Goal: Task Accomplishment & Management: Use online tool/utility

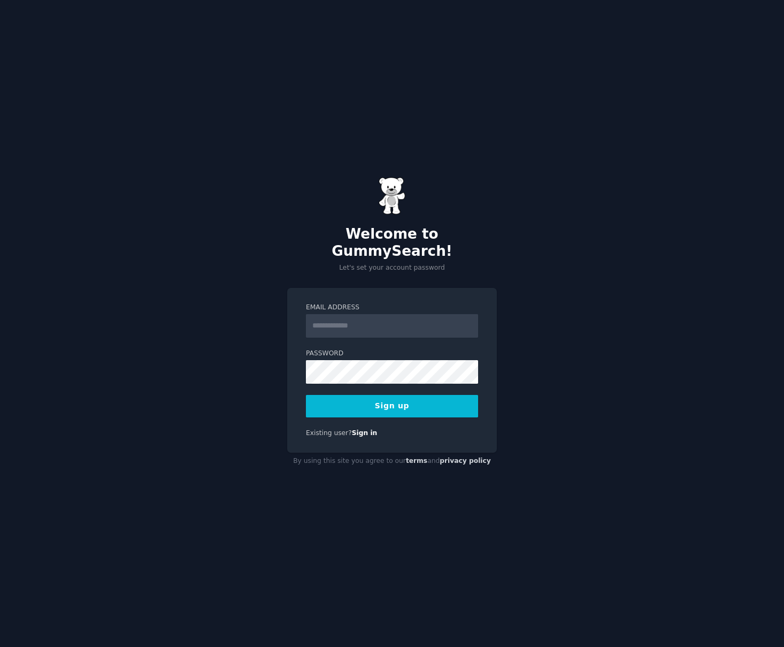
click at [332, 321] on input "Email Address" at bounding box center [392, 326] width 172 height 24
type input "**********"
click at [306, 395] on button "Sign up" at bounding box center [392, 406] width 172 height 22
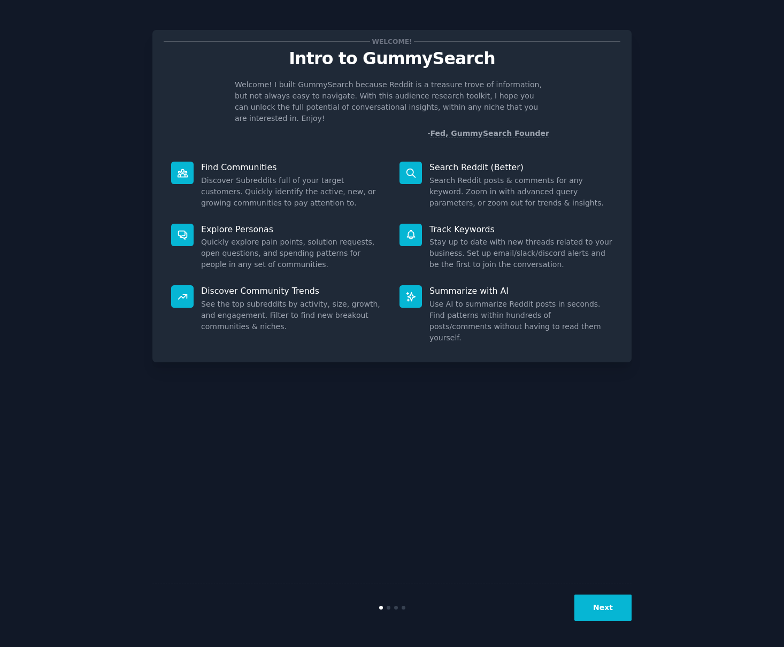
click at [599, 612] on button "Next" at bounding box center [603, 608] width 57 height 26
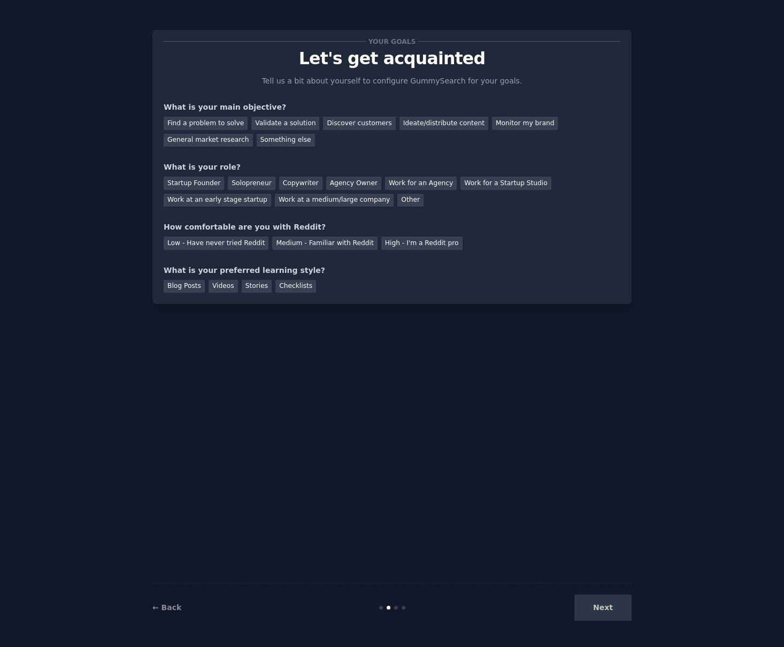
click at [600, 611] on div "Next" at bounding box center [552, 608] width 160 height 26
click at [225, 122] on div "Find a problem to solve" at bounding box center [206, 123] width 84 height 13
click at [238, 185] on div "Solopreneur" at bounding box center [251, 183] width 47 height 13
click at [248, 246] on div "Low - Have never tried Reddit" at bounding box center [216, 243] width 105 height 13
click at [187, 288] on div "Blog Posts" at bounding box center [184, 286] width 41 height 13
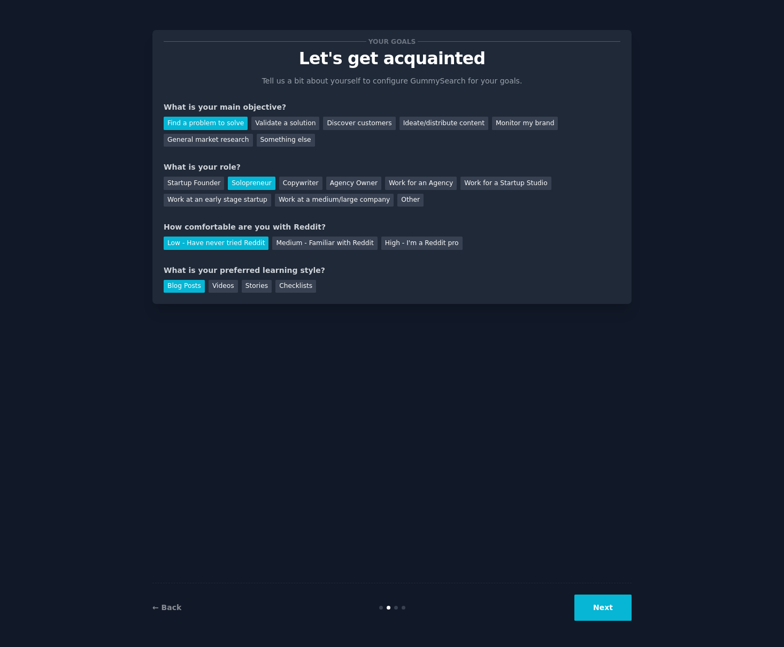
click at [618, 614] on button "Next" at bounding box center [603, 608] width 57 height 26
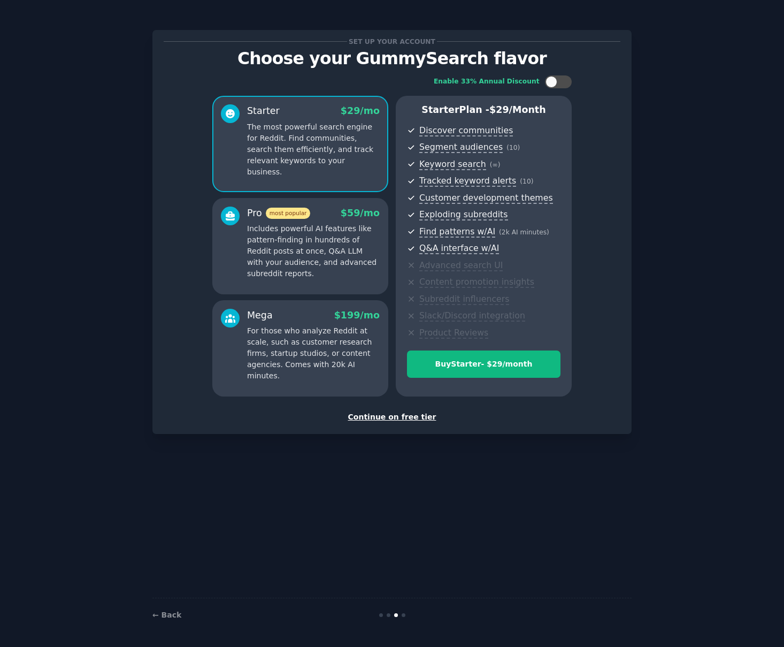
click at [416, 422] on div "Continue on free tier" at bounding box center [392, 416] width 457 height 11
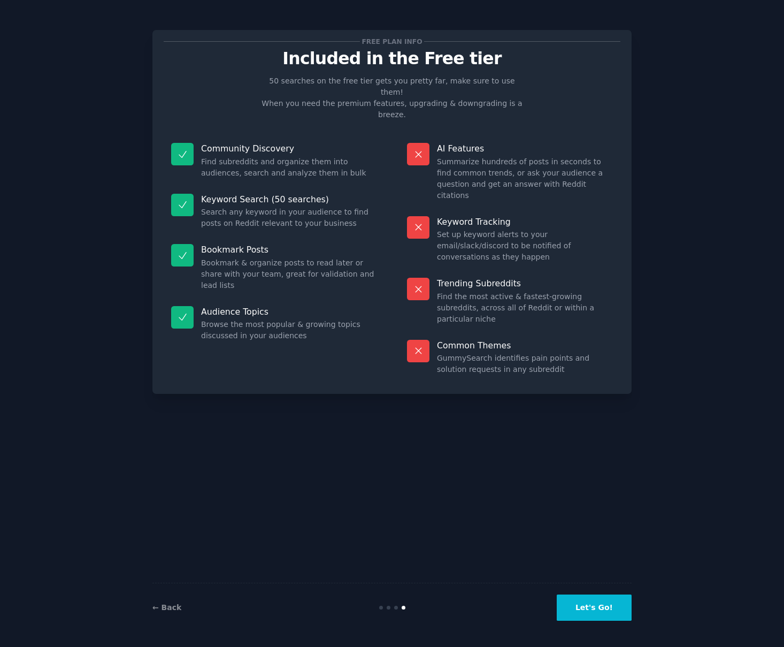
click at [604, 611] on button "Let's Go!" at bounding box center [594, 608] width 75 height 26
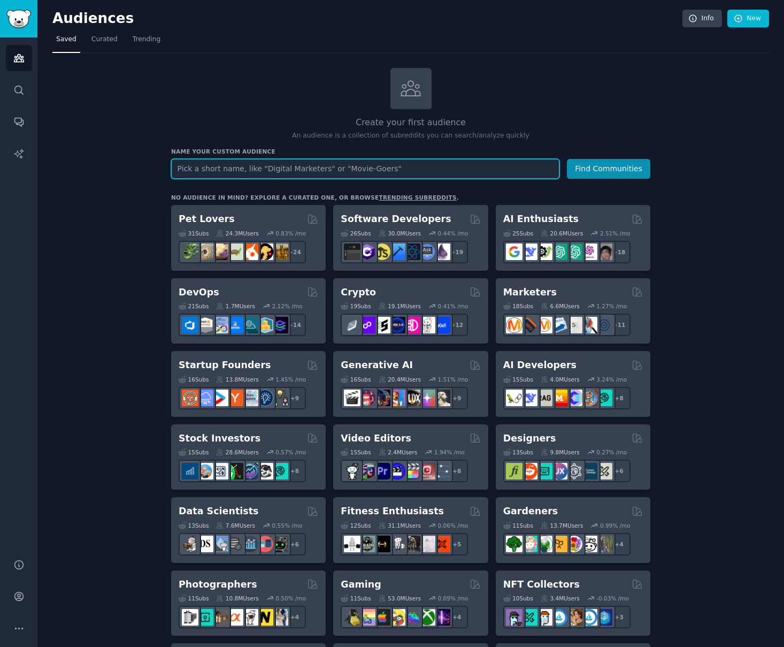
click at [237, 176] on input "text" at bounding box center [365, 169] width 388 height 20
type input "z"
type input "artisan"
click at [567, 159] on button "Find Communities" at bounding box center [608, 169] width 83 height 20
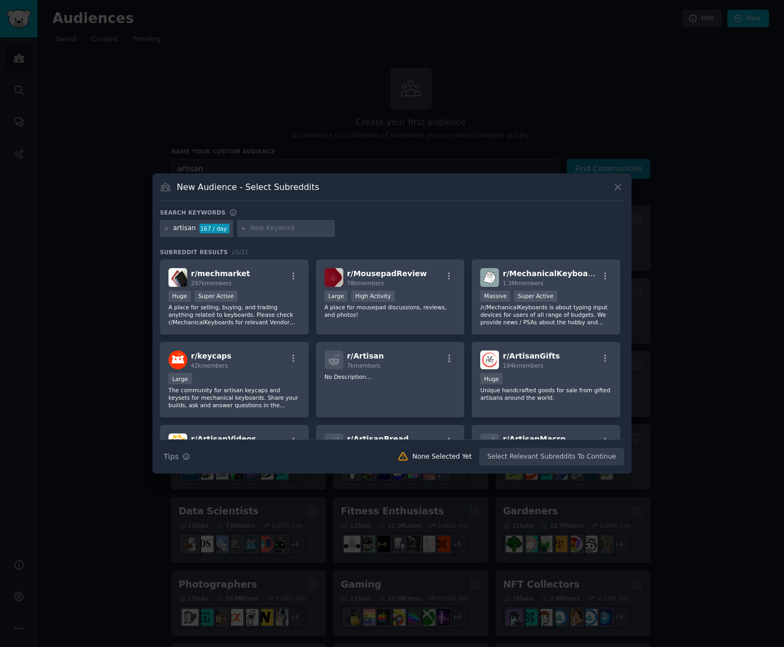
click at [620, 188] on icon at bounding box center [618, 186] width 11 height 11
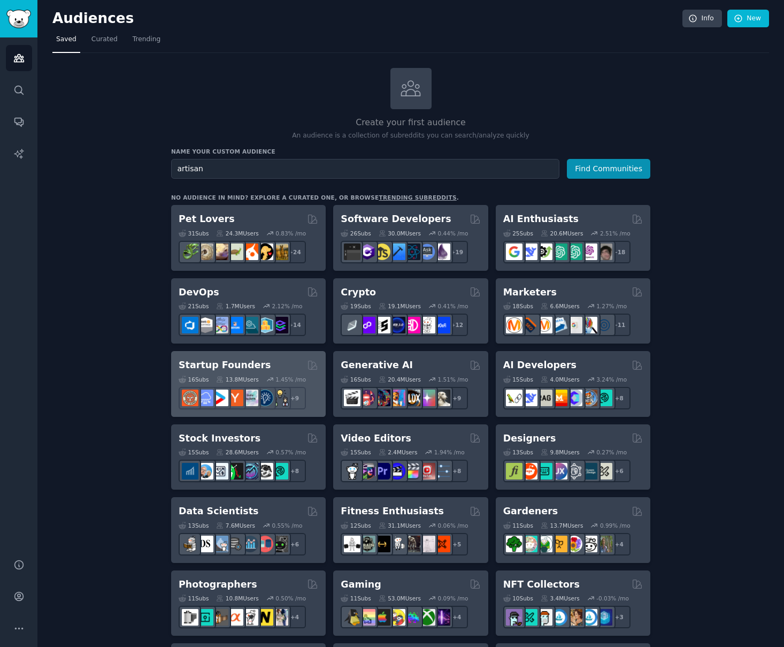
click at [243, 364] on h2 "Startup Founders" at bounding box center [225, 365] width 92 height 13
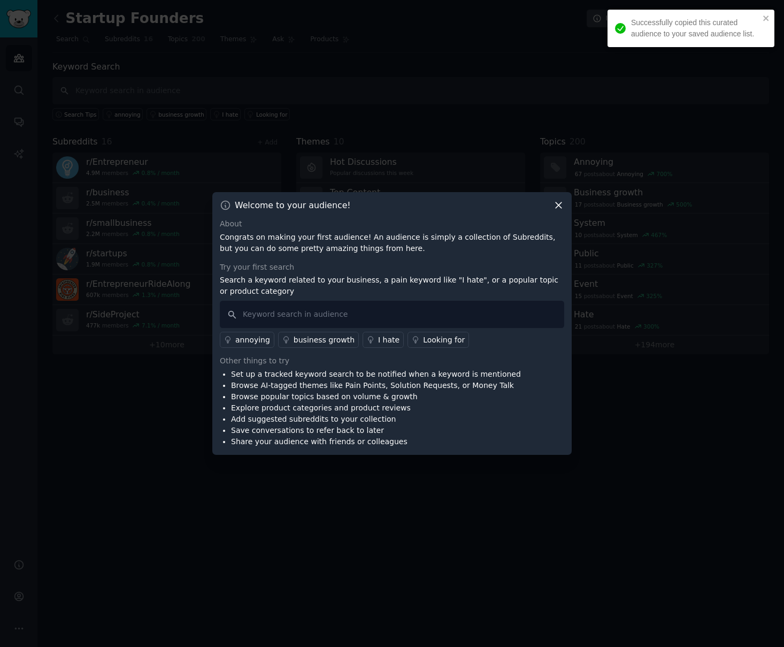
click at [558, 208] on icon at bounding box center [558, 205] width 11 height 11
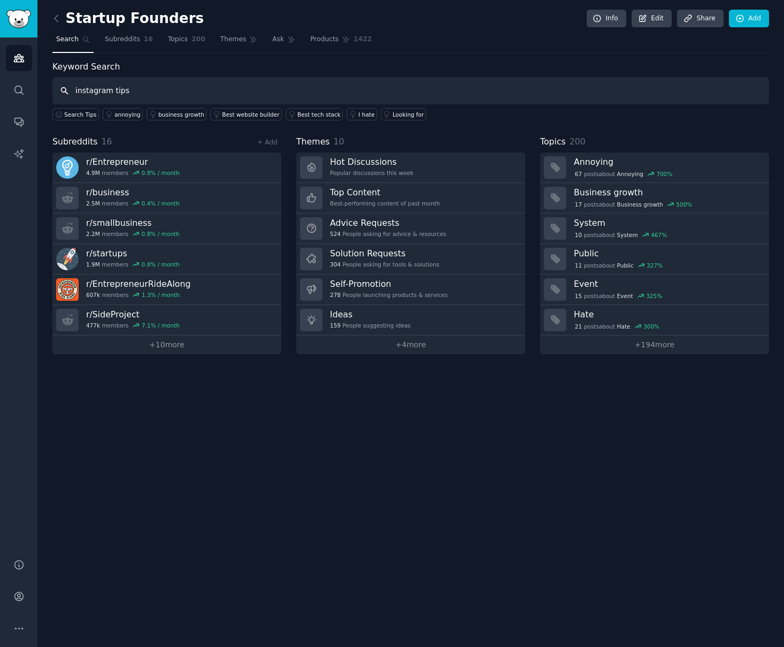
type input "instagram tips"
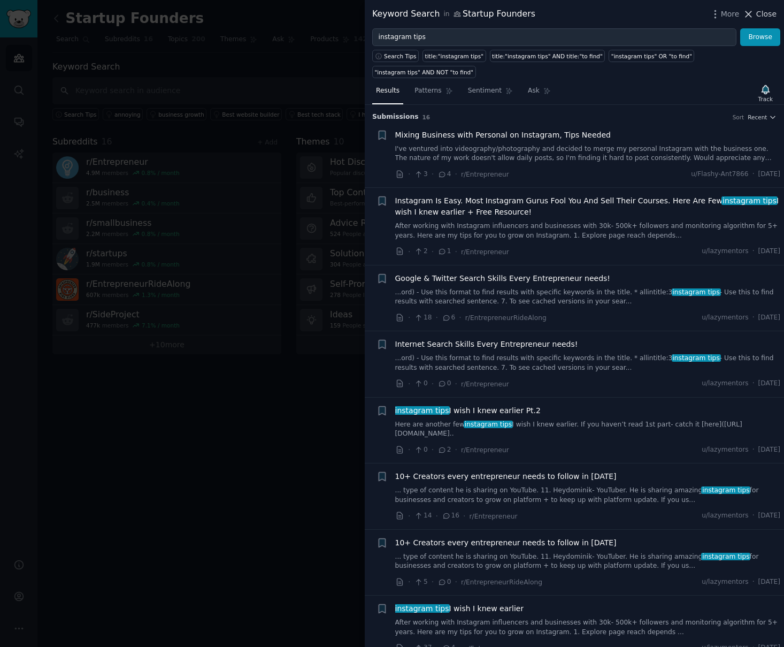
click at [761, 19] on span "Close" at bounding box center [767, 14] width 20 height 11
